Goal: Task Accomplishment & Management: Complete application form

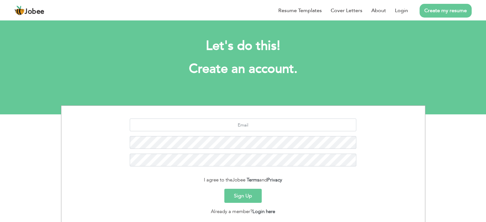
click at [251, 193] on button "Sign Up" at bounding box center [242, 196] width 37 height 14
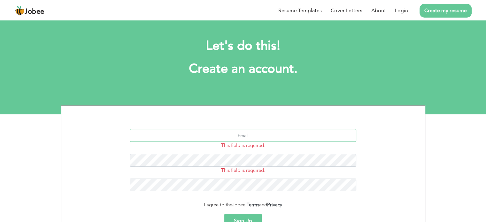
click at [249, 135] on input "text" at bounding box center [243, 135] width 227 height 13
type input "[EMAIL_ADDRESS][DOMAIN_NAME]"
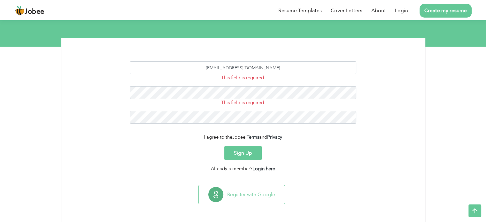
click at [246, 151] on button "Sign Up" at bounding box center [242, 153] width 37 height 14
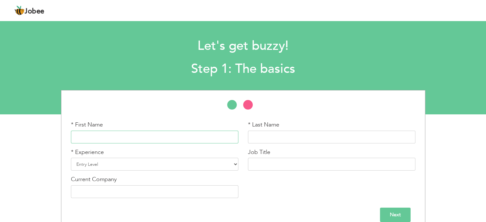
click at [169, 138] on input "text" at bounding box center [155, 137] width 168 height 13
click at [169, 138] on input "Toob" at bounding box center [155, 137] width 168 height 13
type input "Tooba"
type input "Lone"
click at [194, 165] on select "Entry Level Less than 1 Year 1 Year 2 Years 3 Years 4 Years 5 Years 6 Years 7 Y…" at bounding box center [155, 164] width 168 height 13
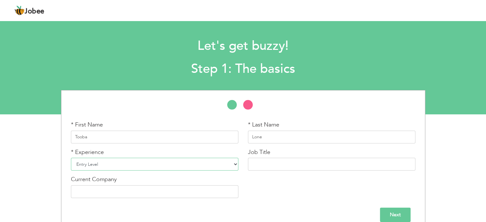
select select "7"
click at [71, 158] on select "Entry Level Less than 1 Year 1 Year 2 Years 3 Years 4 Years 5 Years 6 Years 7 Y…" at bounding box center [155, 164] width 168 height 13
click at [260, 164] on input "text" at bounding box center [332, 164] width 168 height 13
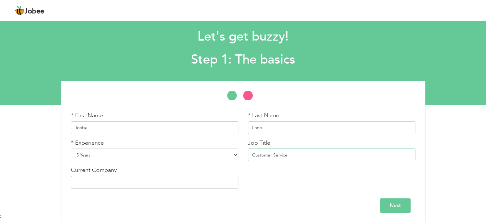
type input "Customer Service"
click at [199, 181] on input "text" at bounding box center [155, 182] width 168 height 13
click at [384, 203] on input "Next" at bounding box center [395, 206] width 31 height 14
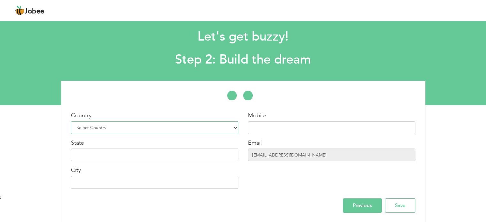
click at [210, 128] on select "Select Country Afghanistan Albania Algeria American Samoa Andorra Angola Anguil…" at bounding box center [155, 127] width 168 height 13
select select "166"
click at [71, 121] on select "Select Country Afghanistan Albania Algeria American Samoa Andorra Angola Anguil…" at bounding box center [155, 127] width 168 height 13
click at [258, 124] on input "text" at bounding box center [332, 127] width 168 height 13
type input "03455302774"
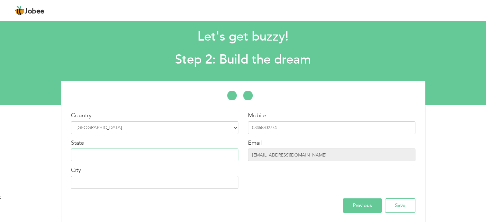
click at [196, 156] on input "text" at bounding box center [155, 155] width 168 height 13
type input "islamabad"
click at [395, 206] on input "Save" at bounding box center [400, 206] width 30 height 14
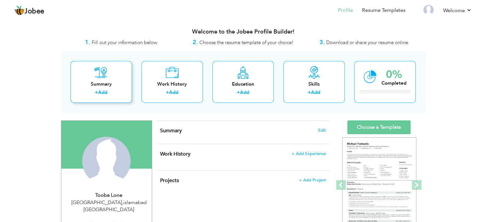
click at [92, 83] on div "Summary" at bounding box center [101, 84] width 51 height 7
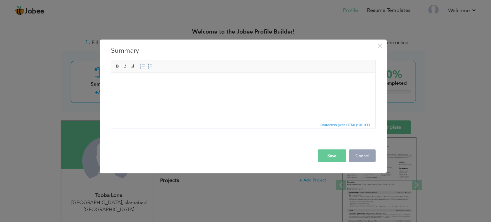
click at [366, 158] on button "Cancel" at bounding box center [362, 155] width 27 height 13
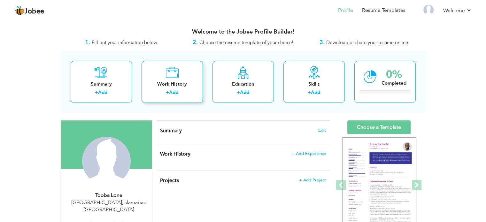
click at [172, 92] on link "Add" at bounding box center [173, 92] width 9 height 6
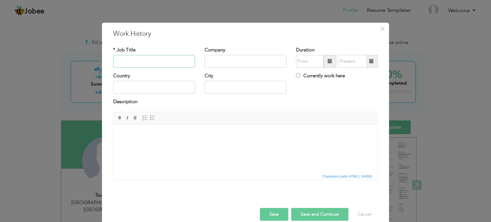
click at [151, 61] on input "text" at bounding box center [154, 61] width 82 height 13
type input "Customer"
type input "Sales Associate"
type input "Errands Services Pvt Ltd"
type input "08/2025"
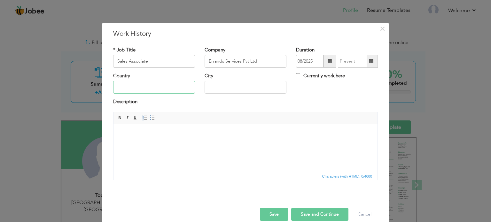
click at [124, 89] on input "text" at bounding box center [154, 87] width 82 height 13
type input "Pakistan"
type input "[GEOGRAPHIC_DATA]"
click at [162, 144] on html at bounding box center [245, 133] width 264 height 19
click at [178, 137] on html at bounding box center [245, 133] width 264 height 19
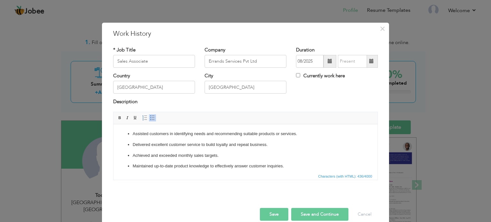
scroll to position [1, 0]
click at [325, 59] on span at bounding box center [330, 61] width 13 height 13
click at [328, 60] on span at bounding box center [330, 61] width 4 height 4
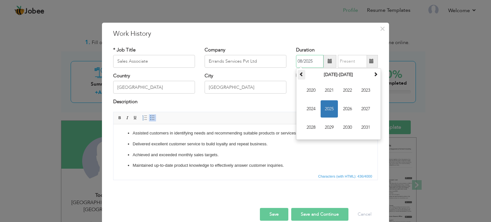
click at [300, 76] on span at bounding box center [301, 74] width 4 height 4
click at [325, 127] on span "2019" at bounding box center [329, 127] width 17 height 17
click at [328, 112] on span "Jun" at bounding box center [329, 108] width 17 height 17
type input "06/2019"
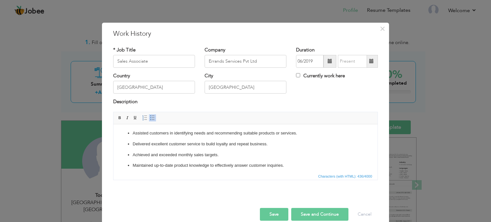
click at [371, 61] on span at bounding box center [371, 61] width 4 height 4
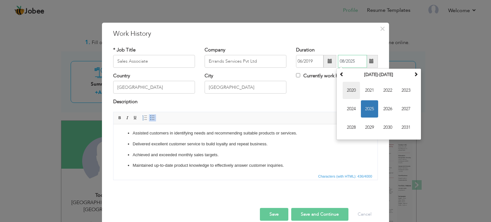
click at [349, 90] on span "2020" at bounding box center [351, 90] width 17 height 17
click at [370, 105] on span "Jun" at bounding box center [369, 108] width 17 height 17
type input "06/2020"
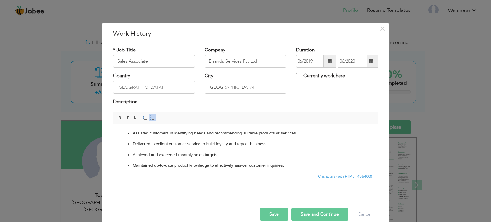
scroll to position [0, 0]
click at [315, 212] on button "Save and Continue" at bounding box center [319, 214] width 57 height 13
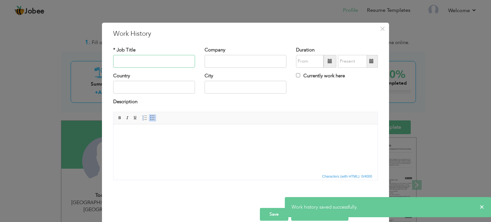
click at [145, 64] on input "text" at bounding box center [154, 61] width 82 height 13
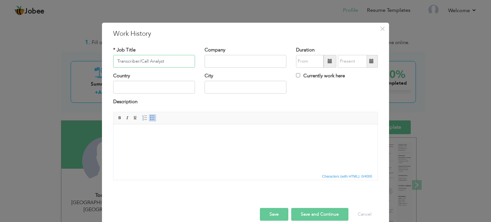
type input "Transcriber/Call Analyst"
drag, startPoint x: 272, startPoint y: 61, endPoint x: 186, endPoint y: 69, distance: 86.0
click at [186, 69] on div "* Job Title Transcriber/Call Analyst Company Touchstone Communications Duration…" at bounding box center [245, 60] width 274 height 26
type input "Mavenside Communications"
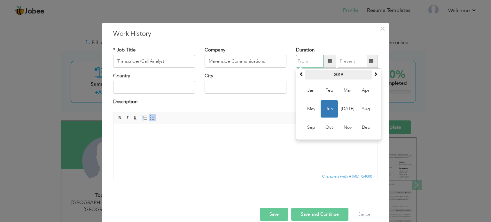
click at [342, 73] on th "2019" at bounding box center [338, 75] width 66 height 10
click at [346, 108] on span "2020" at bounding box center [347, 108] width 17 height 17
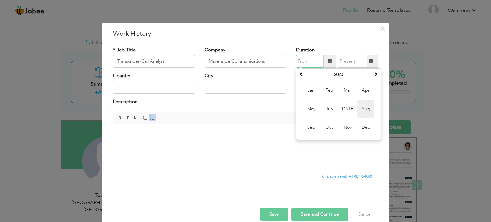
click at [362, 107] on span "Aug" at bounding box center [365, 108] width 17 height 17
type input "08/2020"
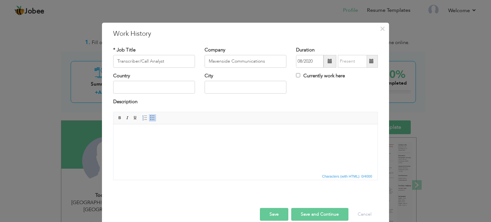
click at [371, 64] on span at bounding box center [371, 61] width 12 height 13
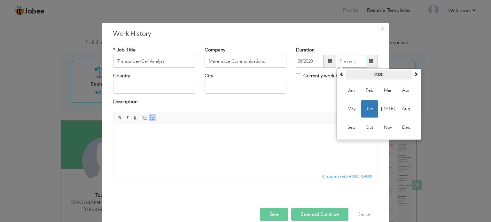
click at [378, 74] on th "2020" at bounding box center [379, 75] width 66 height 10
click at [350, 129] on span "2023" at bounding box center [351, 127] width 17 height 17
click at [389, 125] on span "Nov" at bounding box center [387, 127] width 17 height 17
type input "11/2023"
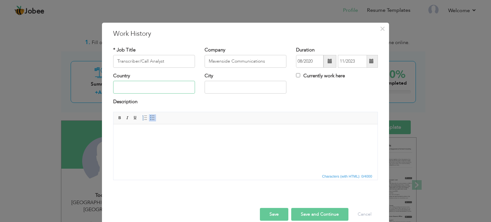
click at [173, 87] on input "text" at bounding box center [154, 87] width 82 height 13
type input "I"
type input "[GEOGRAPHIC_DATA]"
click at [366, 61] on span at bounding box center [371, 61] width 12 height 13
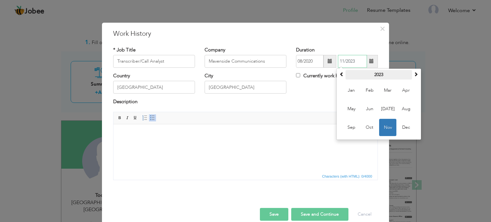
click at [373, 71] on th "2023" at bounding box center [379, 75] width 66 height 10
click at [387, 106] on span "2024" at bounding box center [387, 108] width 17 height 17
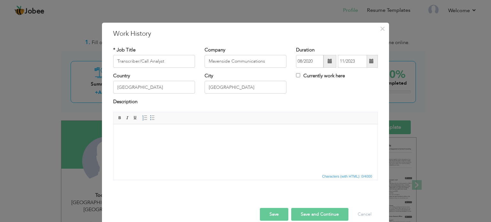
click at [231, 144] on html at bounding box center [245, 133] width 264 height 19
drag, startPoint x: 166, startPoint y: 61, endPoint x: 98, endPoint y: 62, distance: 67.1
click at [98, 62] on div "× Work History * Job Title Transcriber/Call Analyst Company Mavenside Communica…" at bounding box center [245, 111] width 491 height 222
click at [177, 144] on html at bounding box center [245, 133] width 264 height 19
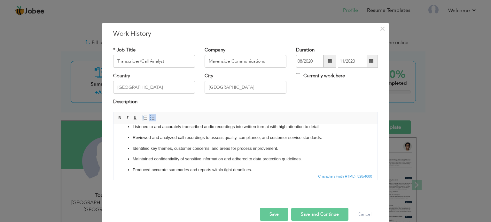
scroll to position [14, 0]
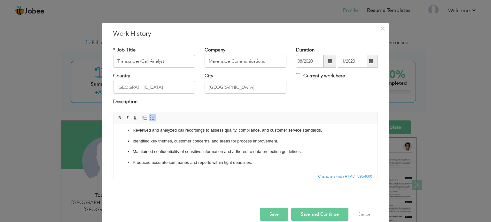
click at [315, 212] on button "Save and Continue" at bounding box center [319, 214] width 57 height 13
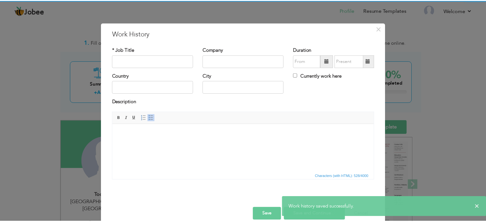
scroll to position [0, 0]
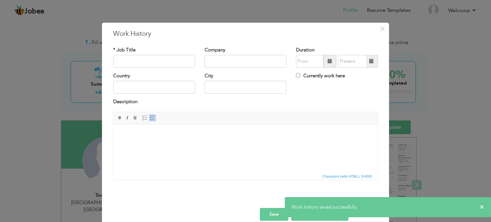
click at [264, 216] on button "Save" at bounding box center [274, 214] width 28 height 13
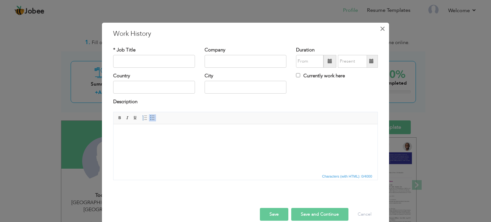
click at [382, 29] on span "×" at bounding box center [382, 29] width 5 height 12
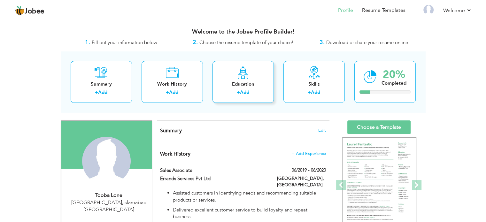
drag, startPoint x: 246, startPoint y: 86, endPoint x: 240, endPoint y: 92, distance: 7.5
click at [240, 92] on link "Add" at bounding box center [244, 92] width 9 height 6
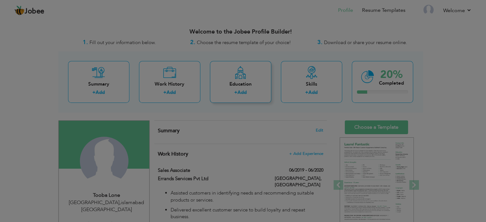
radio input "true"
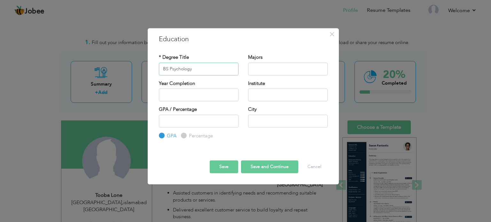
type input "BS Psychology"
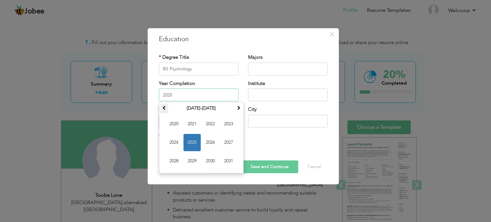
click at [165, 108] on span at bounding box center [164, 107] width 4 height 4
click at [189, 144] on span "2015" at bounding box center [191, 142] width 17 height 17
click at [222, 98] on input "2015" at bounding box center [199, 95] width 80 height 13
click at [196, 161] on span "2019" at bounding box center [191, 160] width 17 height 17
type input "2019"
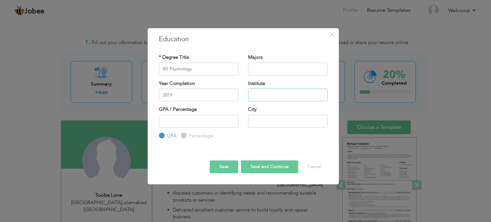
click at [267, 93] on input "text" at bounding box center [288, 95] width 80 height 13
type input "[GEOGRAPHIC_DATA]"
type input "3.7"
click at [255, 118] on input "text" at bounding box center [288, 121] width 80 height 13
type input "i"
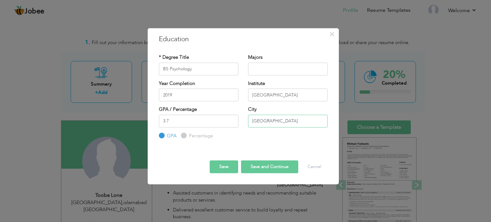
type input "Muzaffarabad"
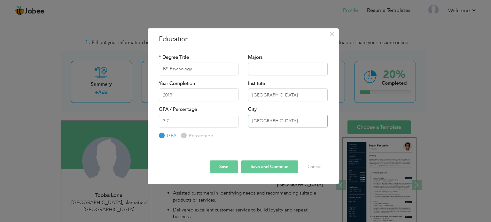
click at [285, 124] on input "Muzaffarabad" at bounding box center [288, 121] width 80 height 13
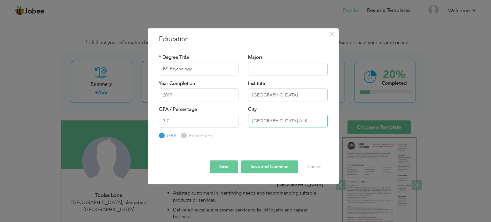
type input "[GEOGRAPHIC_DATA] AJK"
click at [226, 169] on button "Save" at bounding box center [224, 166] width 28 height 13
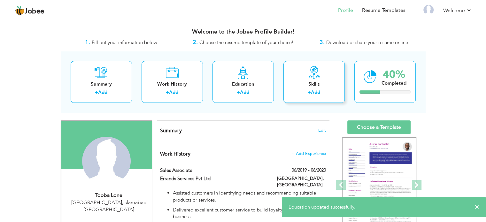
click at [315, 91] on link "Add" at bounding box center [315, 92] width 9 height 6
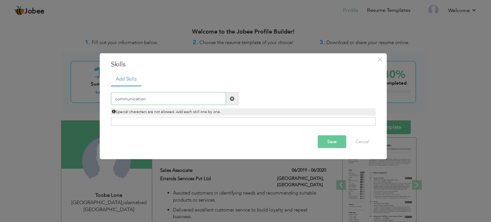
click at [191, 100] on input "communication" at bounding box center [168, 98] width 115 height 13
click at [211, 119] on div "Click on , to mark skill as primary." at bounding box center [243, 121] width 265 height 9
click at [178, 101] on input "communication" at bounding box center [168, 98] width 115 height 13
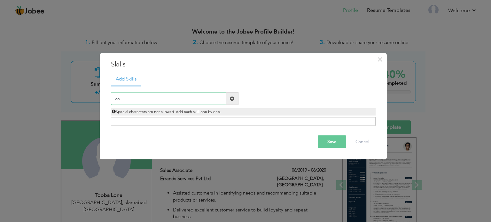
type input "c"
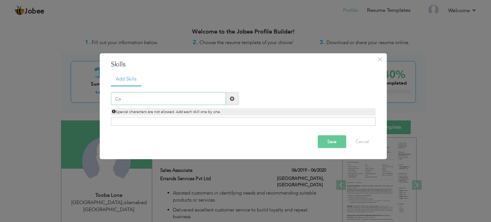
type input "C"
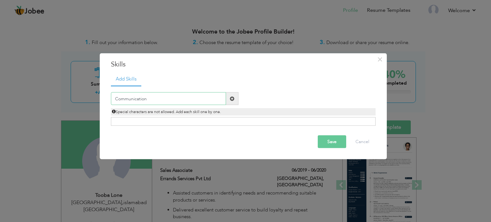
type input "Communication"
click at [232, 98] on span at bounding box center [232, 98] width 4 height 4
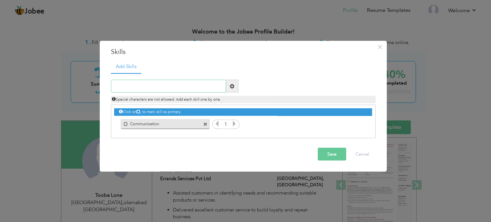
click at [192, 88] on input "text" at bounding box center [168, 86] width 115 height 13
type input "Sales Management"
click at [231, 85] on span at bounding box center [232, 86] width 4 height 4
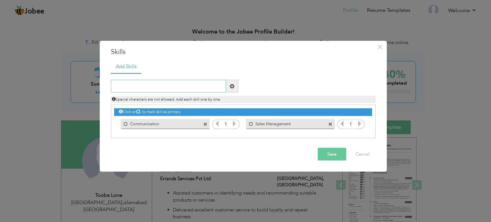
click at [205, 85] on input "text" at bounding box center [168, 86] width 115 height 13
type input "CRM Skills"
click at [235, 84] on span at bounding box center [232, 86] width 12 height 13
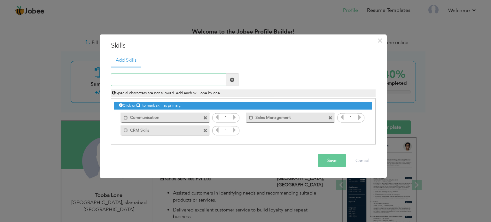
click at [207, 78] on input "text" at bounding box center [168, 80] width 115 height 13
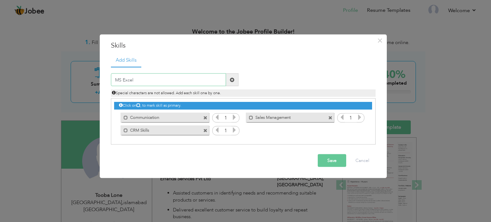
type input "MS Excel"
click at [231, 77] on span at bounding box center [232, 79] width 4 height 4
click at [210, 79] on input "text" at bounding box center [168, 80] width 115 height 13
type input "Customer Service"
click at [235, 82] on span at bounding box center [232, 80] width 12 height 13
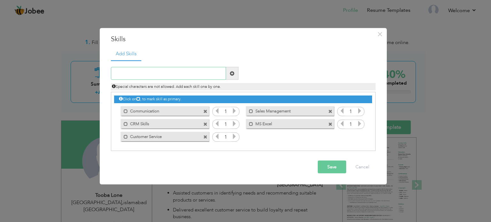
click at [202, 73] on input "text" at bounding box center [168, 73] width 115 height 13
type input "Analytical Skills"
click at [234, 73] on span at bounding box center [232, 73] width 4 height 4
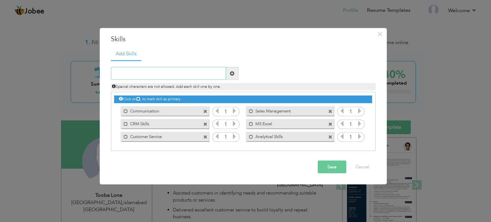
click at [210, 74] on input "text" at bounding box center [168, 73] width 115 height 13
click at [329, 167] on button "Save" at bounding box center [332, 167] width 28 height 13
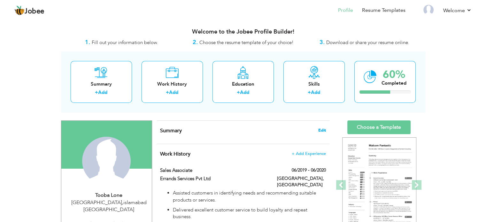
click at [323, 130] on span "Edit" at bounding box center [322, 130] width 8 height 4
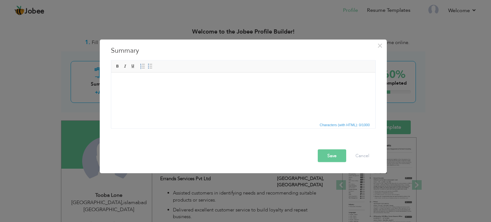
click at [217, 92] on html at bounding box center [243, 82] width 264 height 19
click at [127, 92] on html at bounding box center [243, 82] width 264 height 19
paste body
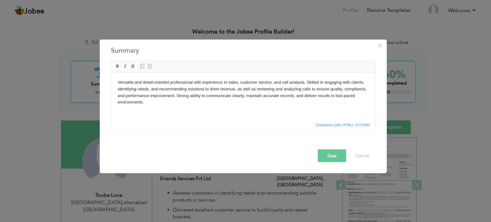
click at [330, 154] on button "Save" at bounding box center [332, 155] width 28 height 13
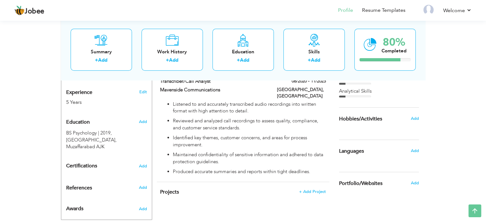
scroll to position [237, 0]
click at [414, 150] on span "Add" at bounding box center [414, 151] width 8 height 6
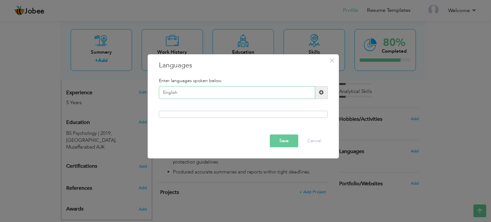
type input "English"
click at [288, 138] on button "Save" at bounding box center [284, 141] width 28 height 13
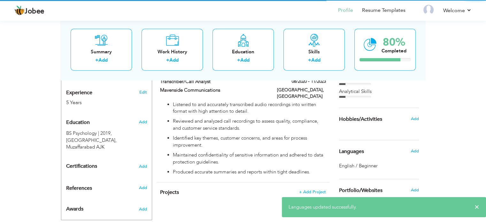
click at [319, 118] on p "Reviewed and analyzed call recordings to assess quality, compliance, and custom…" at bounding box center [249, 125] width 153 height 14
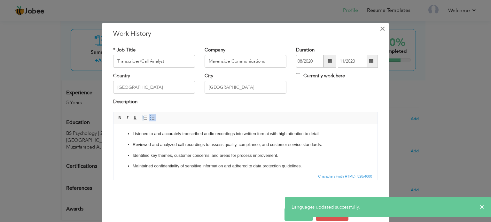
click at [380, 29] on span "×" at bounding box center [382, 29] width 5 height 12
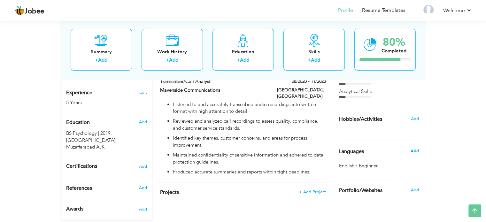
click at [416, 150] on span "Add" at bounding box center [414, 151] width 8 height 6
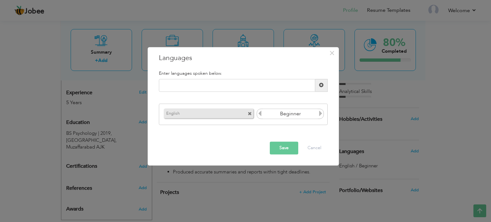
click at [319, 112] on icon at bounding box center [321, 114] width 6 height 6
click at [247, 89] on input "text" at bounding box center [237, 85] width 156 height 13
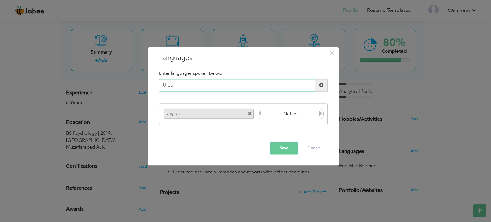
type input "Urdu"
click at [322, 88] on span at bounding box center [321, 85] width 4 height 4
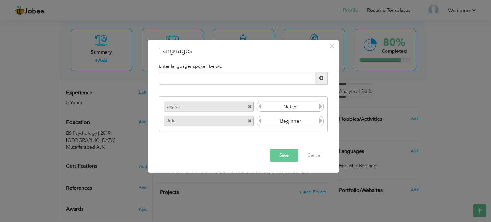
click at [320, 123] on icon at bounding box center [321, 121] width 6 height 6
click at [278, 156] on button "Save" at bounding box center [284, 155] width 28 height 13
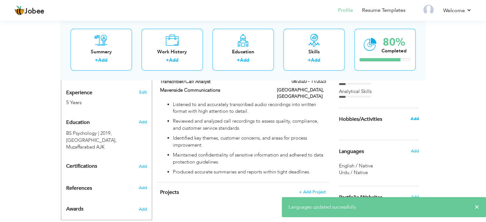
click at [416, 120] on span "Add" at bounding box center [414, 119] width 8 height 6
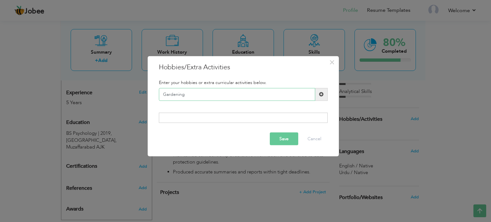
type input "Gardening"
click at [320, 97] on span at bounding box center [321, 94] width 4 height 4
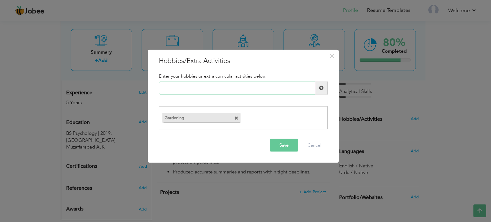
click at [272, 90] on input "text" at bounding box center [237, 88] width 156 height 13
type input "Cooking"
click at [320, 87] on span at bounding box center [321, 88] width 4 height 4
click at [294, 84] on input "text" at bounding box center [237, 88] width 156 height 13
type input "Travelling"
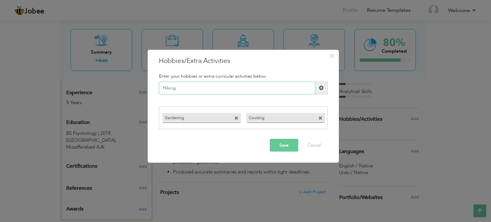
type input "Hiking"
click at [321, 86] on span at bounding box center [321, 88] width 4 height 4
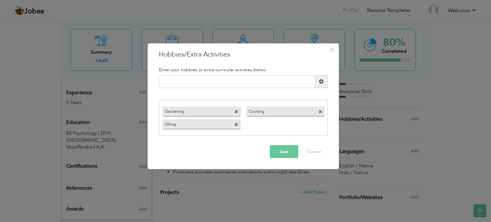
click at [286, 154] on button "Save" at bounding box center [284, 151] width 28 height 13
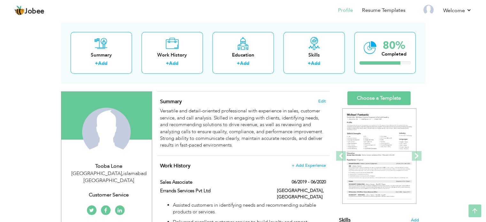
scroll to position [28, 0]
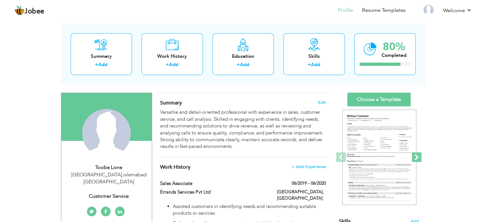
click at [415, 154] on span at bounding box center [417, 157] width 10 height 10
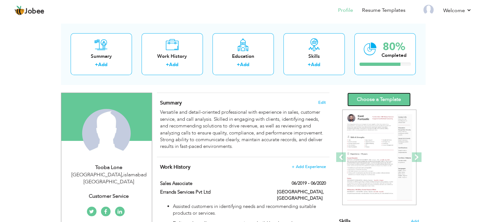
click at [388, 98] on link "Choose a Template" at bounding box center [378, 100] width 63 height 14
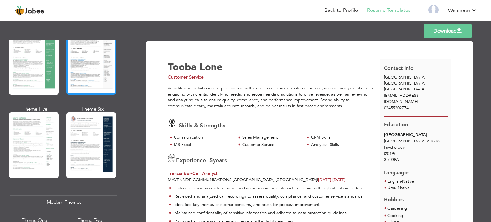
scroll to position [139, 0]
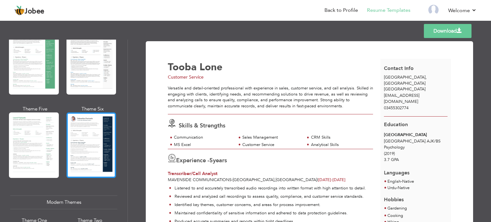
click at [84, 148] on div at bounding box center [91, 146] width 50 height 66
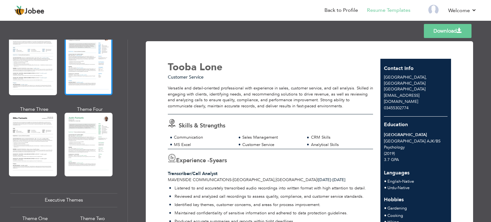
scroll to position [331, 0]
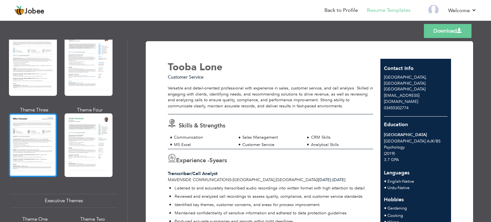
click at [42, 141] on div at bounding box center [33, 144] width 48 height 63
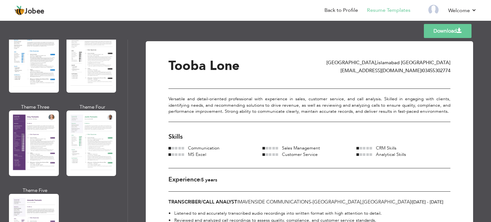
scroll to position [527, 0]
click at [42, 141] on div at bounding box center [34, 144] width 50 height 66
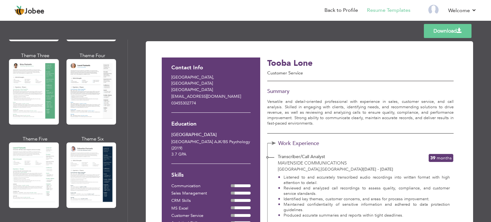
scroll to position [0, 0]
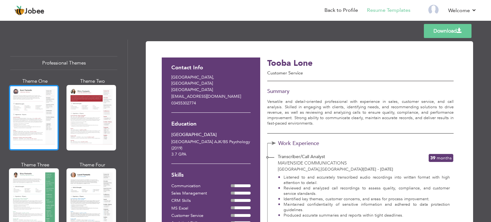
click at [42, 112] on div at bounding box center [34, 118] width 50 height 66
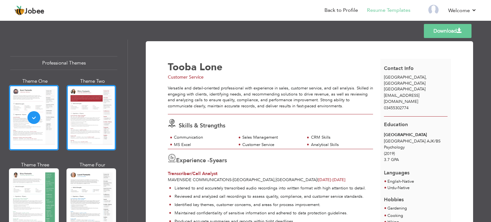
click at [96, 111] on div at bounding box center [91, 118] width 50 height 66
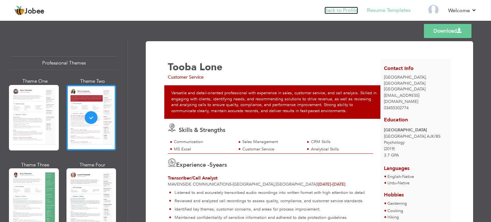
click at [347, 9] on link "Back to Profile" at bounding box center [341, 10] width 34 height 7
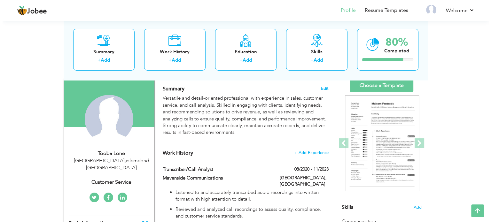
scroll to position [62, 0]
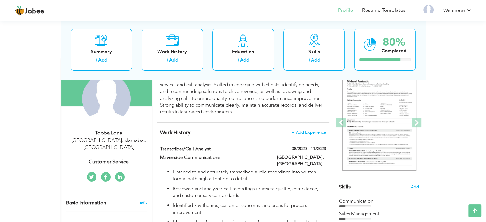
click at [122, 158] on div "Customer Service" at bounding box center [109, 161] width 86 height 7
type input "Tooba"
type input "Lone"
type input "03455302774"
select select "number:166"
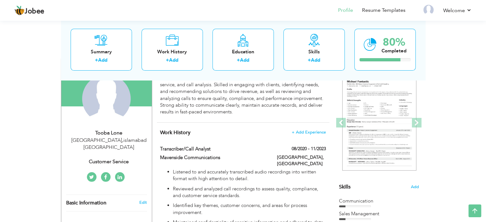
type input "[GEOGRAPHIC_DATA]"
select select "number:7"
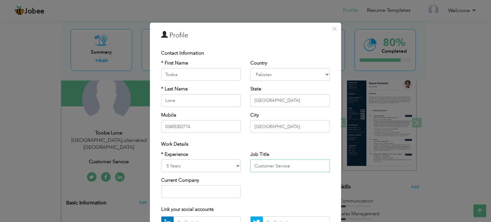
click at [292, 167] on input "Customer Service" at bounding box center [290, 166] width 80 height 13
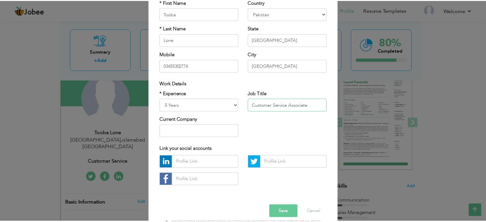
scroll to position [60, 0]
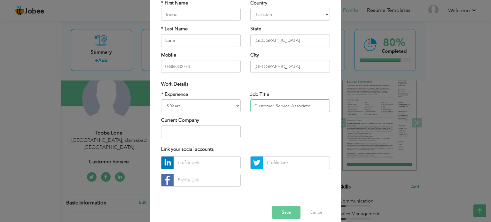
type input "Customer Service Associate"
click at [278, 212] on button "Save" at bounding box center [286, 212] width 28 height 13
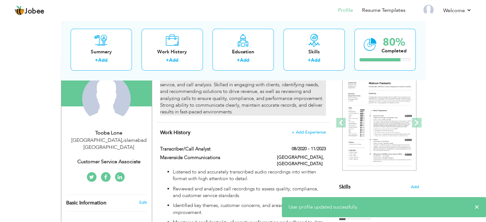
scroll to position [0, 0]
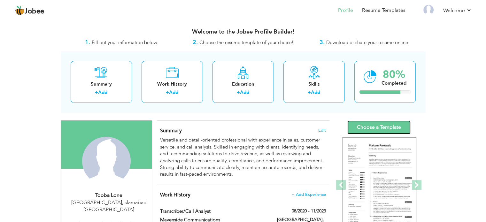
click at [370, 127] on link "Choose a Template" at bounding box center [378, 128] width 63 height 14
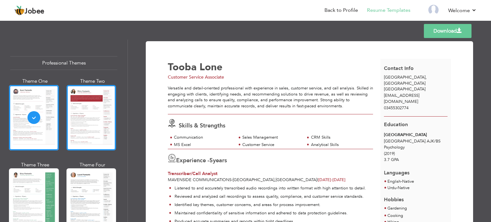
click at [84, 123] on div at bounding box center [91, 118] width 50 height 66
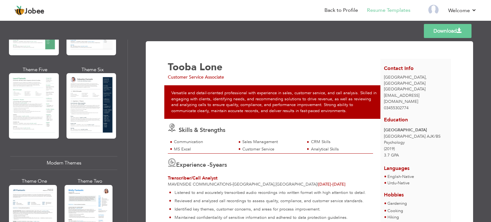
scroll to position [178, 0]
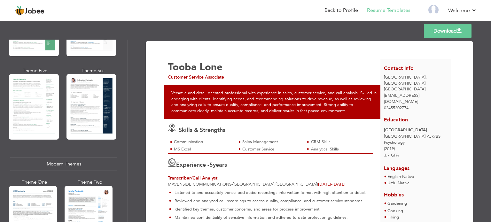
click at [84, 123] on div at bounding box center [91, 107] width 50 height 66
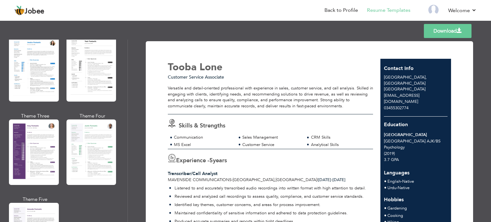
scroll to position [517, 0]
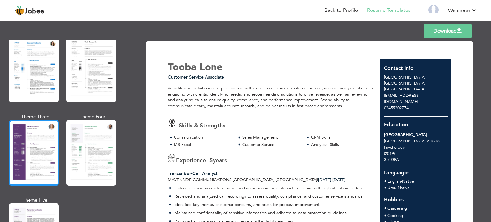
click at [33, 134] on div at bounding box center [34, 153] width 50 height 66
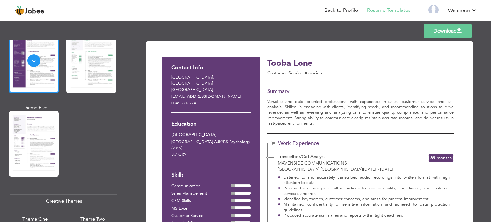
scroll to position [608, 0]
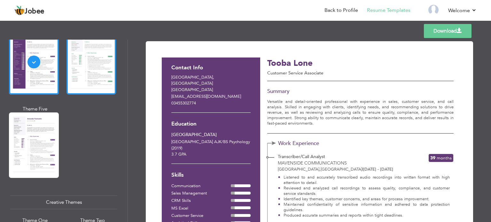
click at [72, 79] on div at bounding box center [91, 62] width 50 height 66
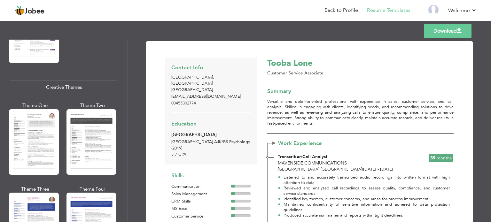
scroll to position [723, 0]
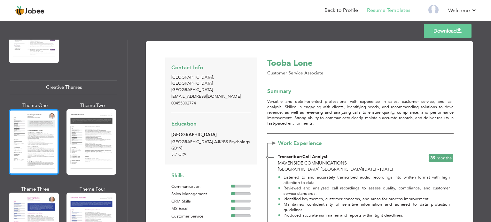
click at [43, 129] on div at bounding box center [34, 142] width 50 height 66
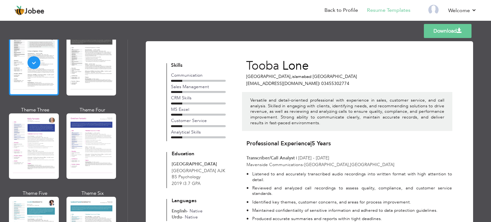
scroll to position [803, 0]
click at [43, 129] on div at bounding box center [34, 146] width 50 height 66
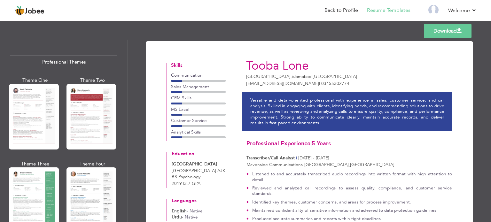
scroll to position [0, 0]
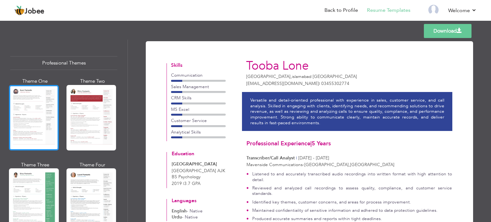
click at [35, 108] on div at bounding box center [34, 118] width 50 height 66
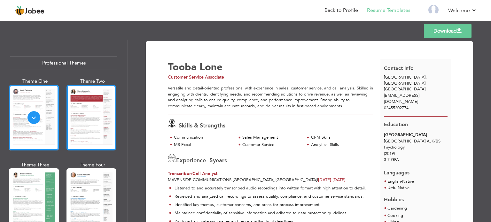
click at [96, 113] on div at bounding box center [91, 118] width 50 height 66
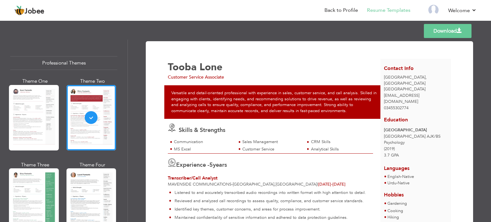
click at [445, 31] on link "Download" at bounding box center [448, 31] width 48 height 14
